Goal: Information Seeking & Learning: Learn about a topic

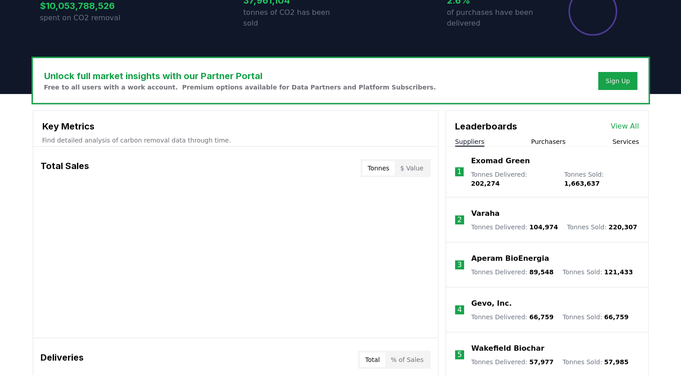
scroll to position [270, 0]
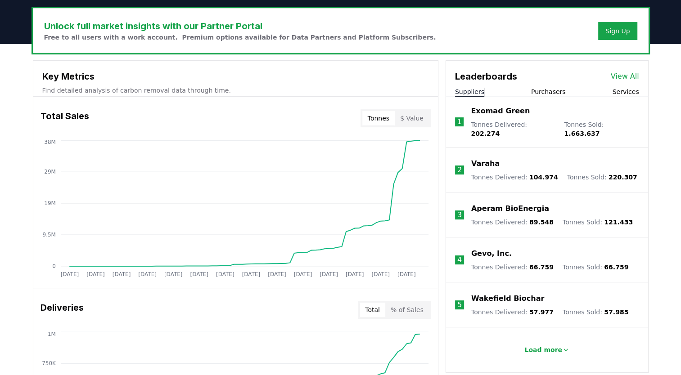
click at [551, 90] on button "Purchasers" at bounding box center [548, 91] width 35 height 9
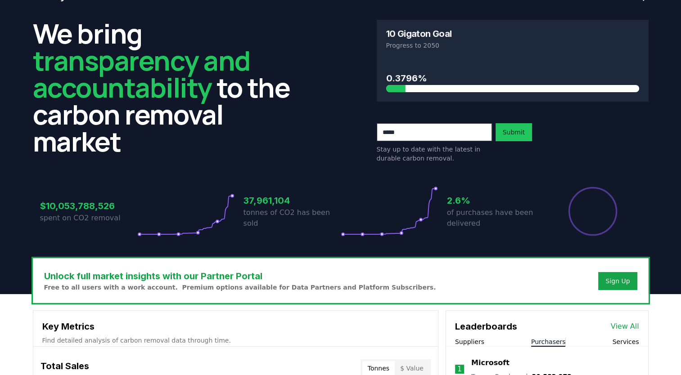
scroll to position [0, 0]
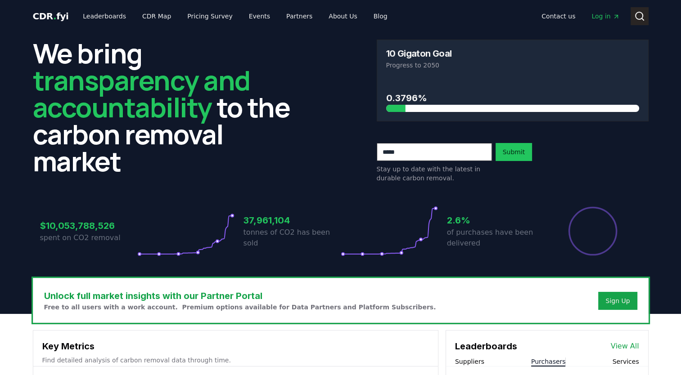
click at [637, 15] on icon at bounding box center [639, 16] width 11 height 11
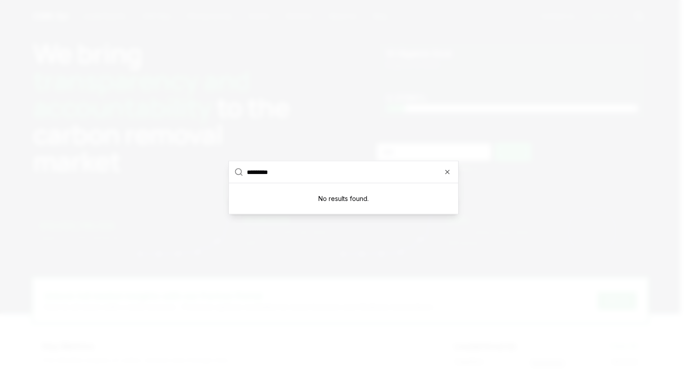
click at [264, 172] on input "*********" at bounding box center [350, 172] width 206 height 22
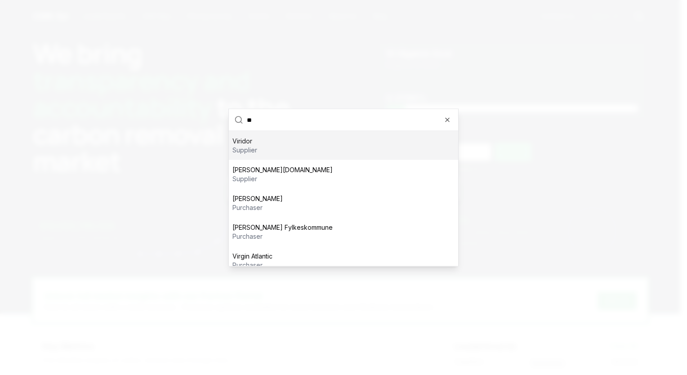
type input "*"
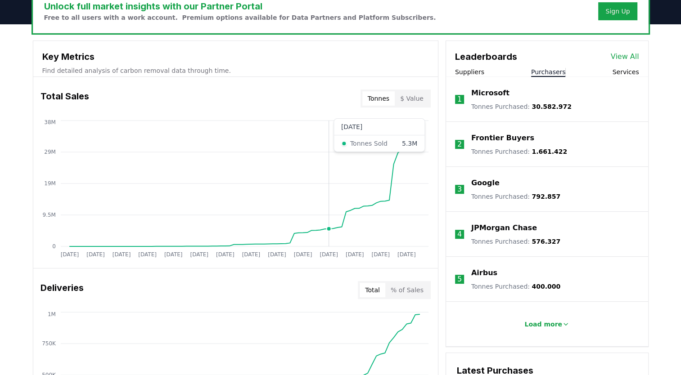
scroll to position [270, 0]
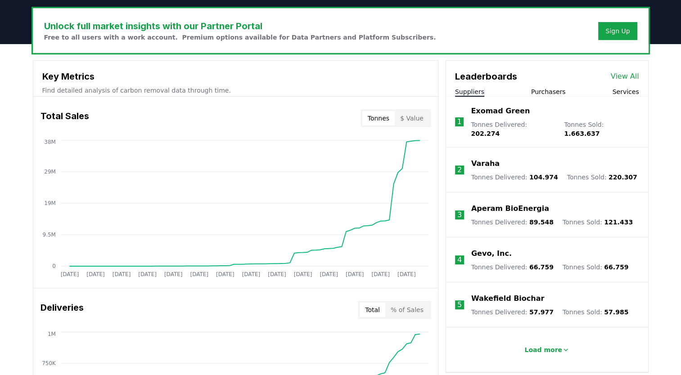
click at [469, 95] on button "Suppliers" at bounding box center [469, 91] width 29 height 9
click at [545, 94] on button "Purchasers" at bounding box center [548, 91] width 35 height 9
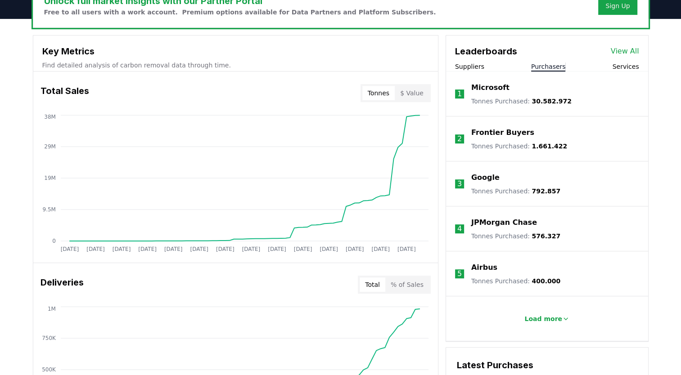
scroll to position [360, 0]
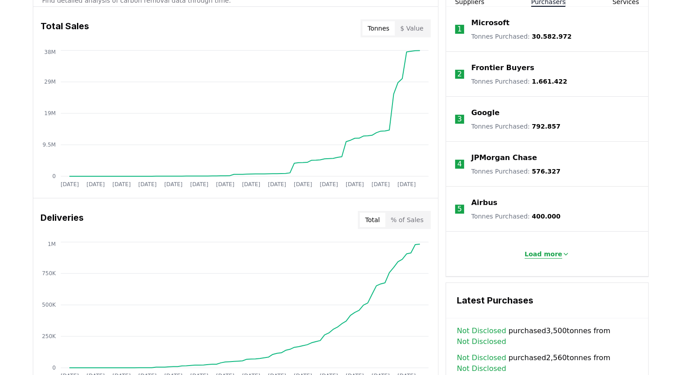
click at [559, 259] on button "Load more" at bounding box center [546, 254] width 59 height 18
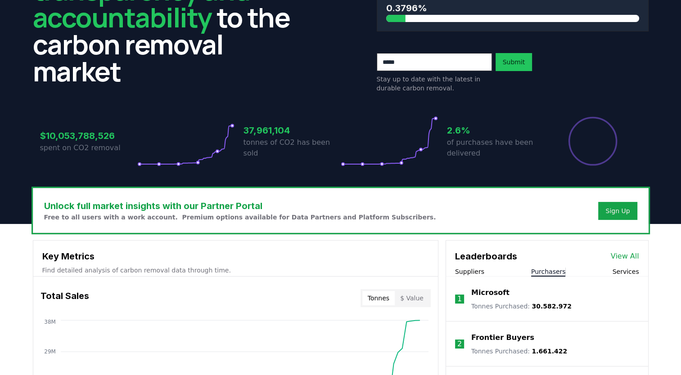
scroll to position [0, 0]
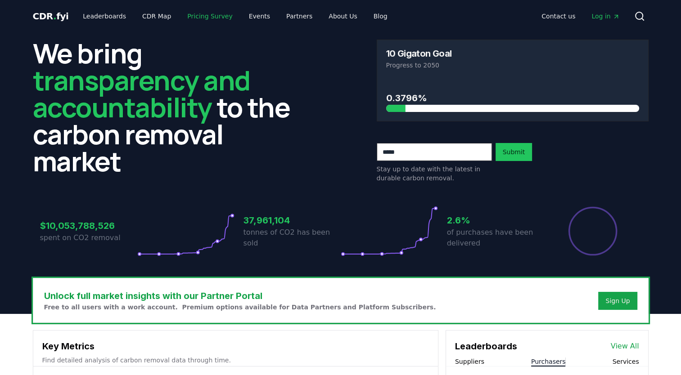
click at [194, 15] on link "Pricing Survey" at bounding box center [209, 16] width 59 height 16
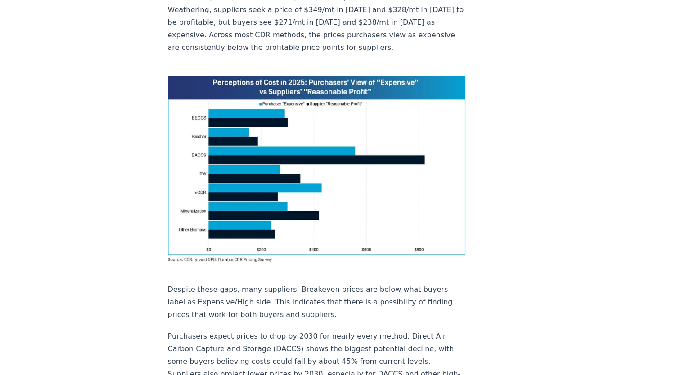
scroll to position [704, 0]
